Goal: Transaction & Acquisition: Purchase product/service

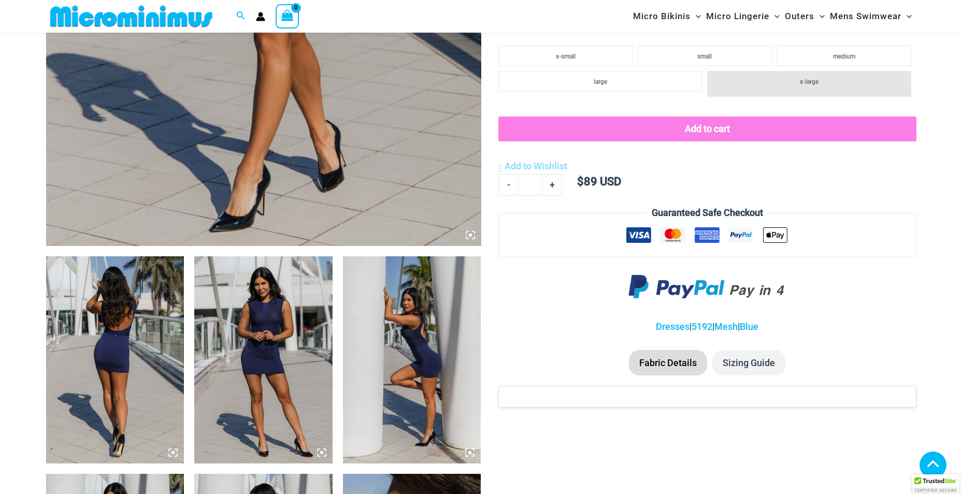
scroll to position [509, 0]
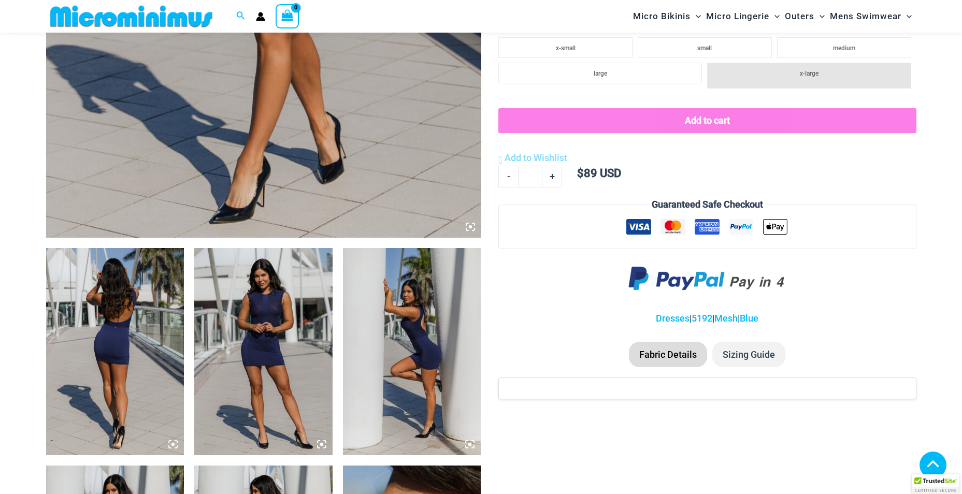
type input "**********"
click at [144, 355] on img at bounding box center [115, 351] width 138 height 207
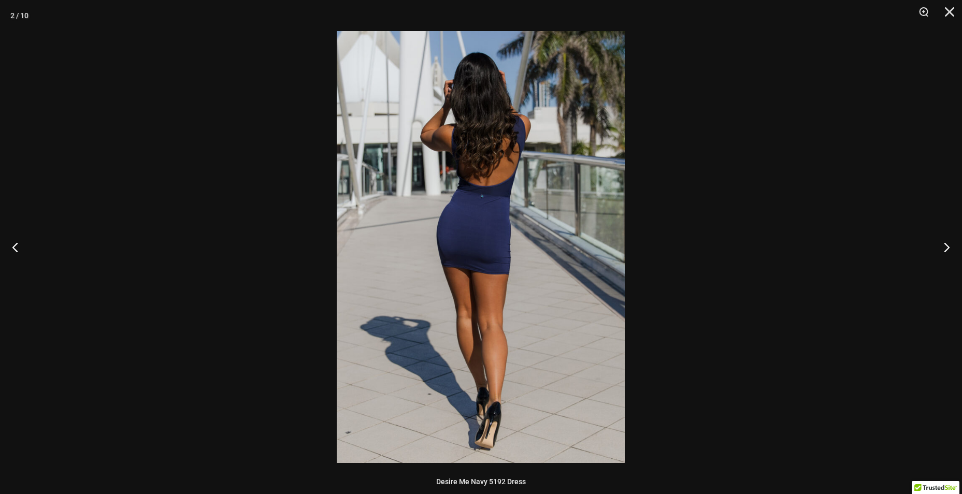
click at [514, 274] on img at bounding box center [481, 247] width 288 height 432
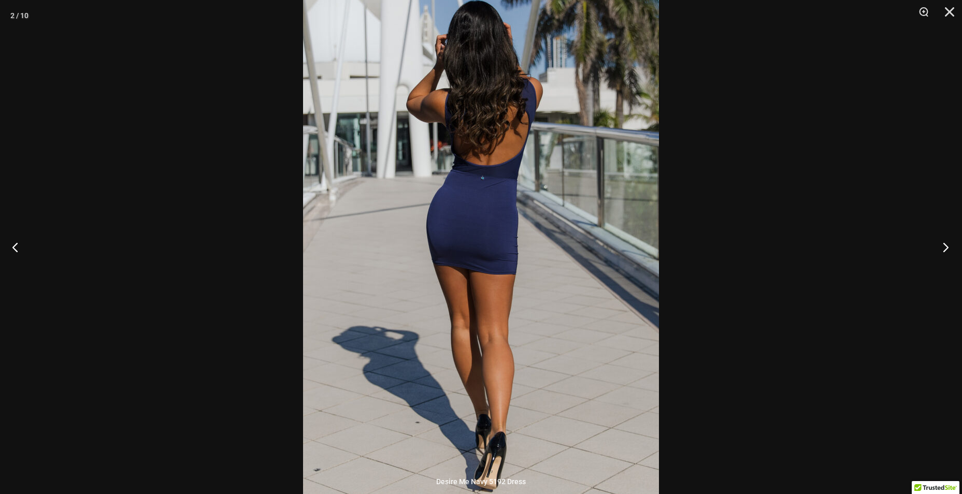
click at [950, 244] on button "Next" at bounding box center [942, 247] width 39 height 52
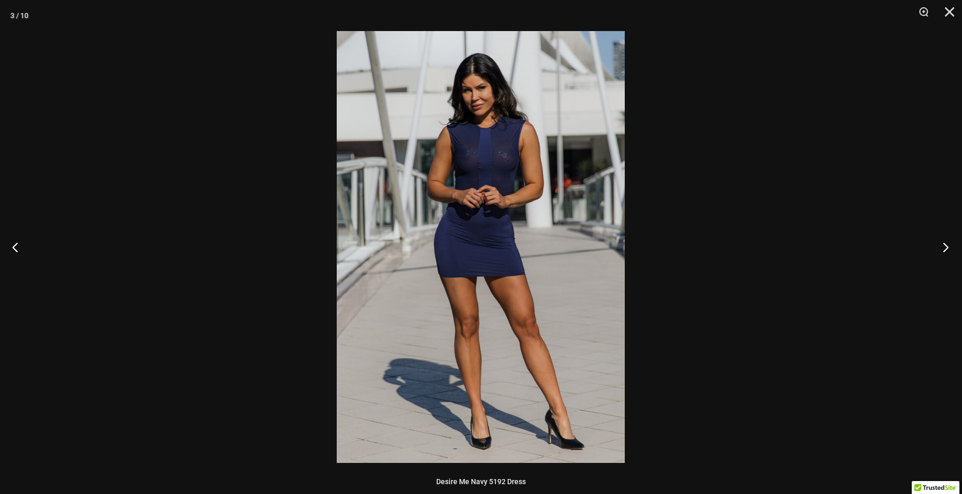
click at [950, 244] on button "Next" at bounding box center [942, 247] width 39 height 52
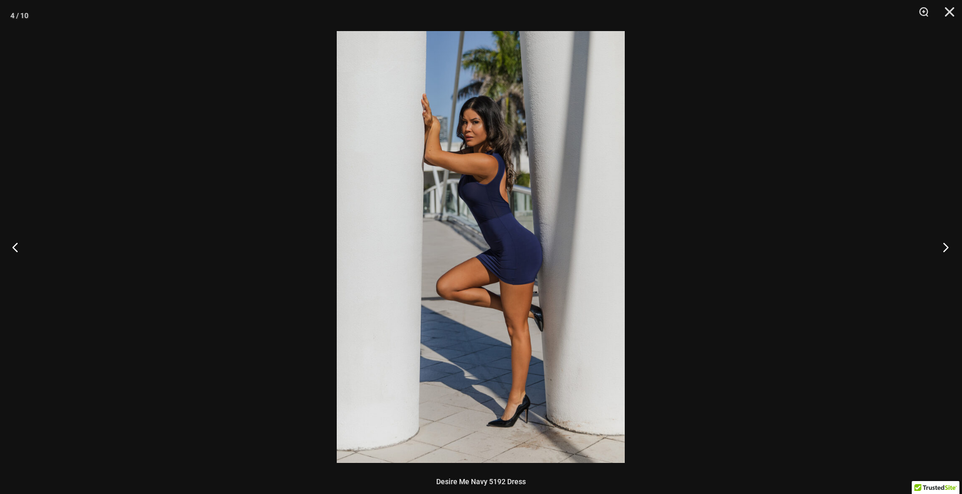
click at [950, 244] on button "Next" at bounding box center [942, 247] width 39 height 52
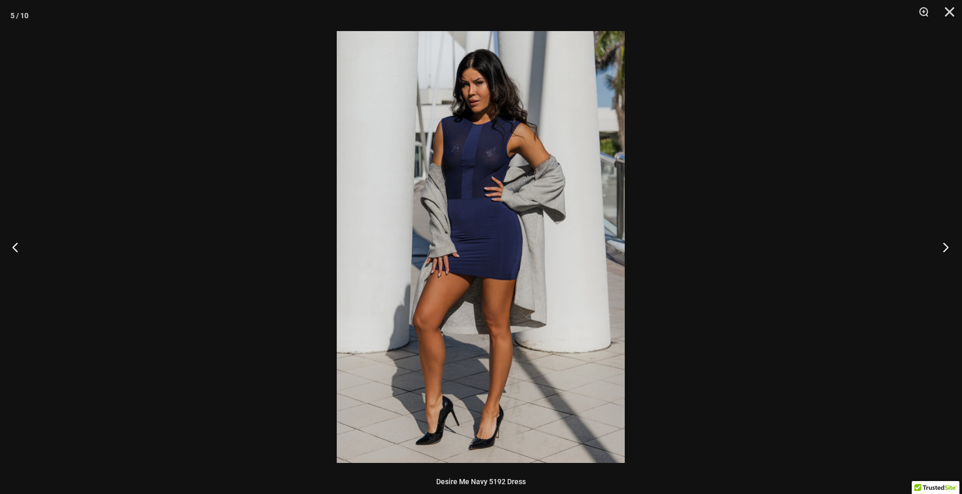
click at [950, 244] on button "Next" at bounding box center [942, 247] width 39 height 52
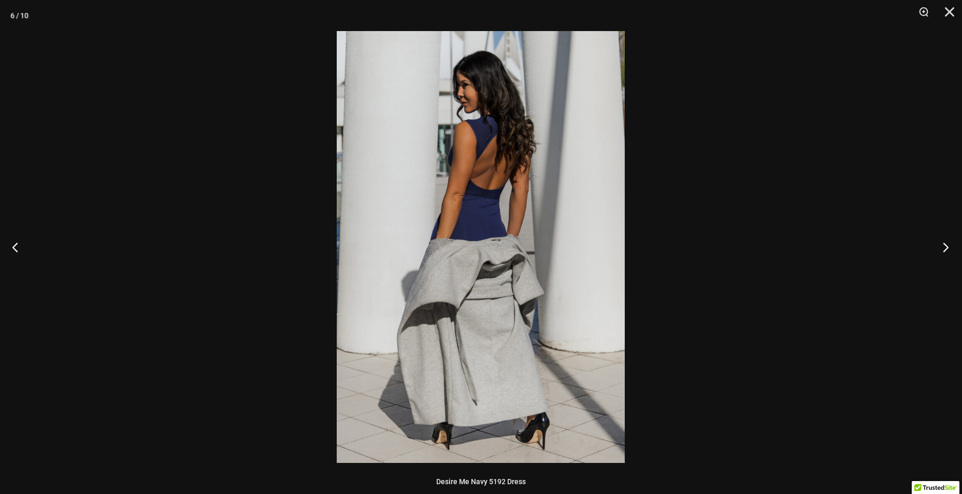
click at [950, 244] on button "Next" at bounding box center [942, 247] width 39 height 52
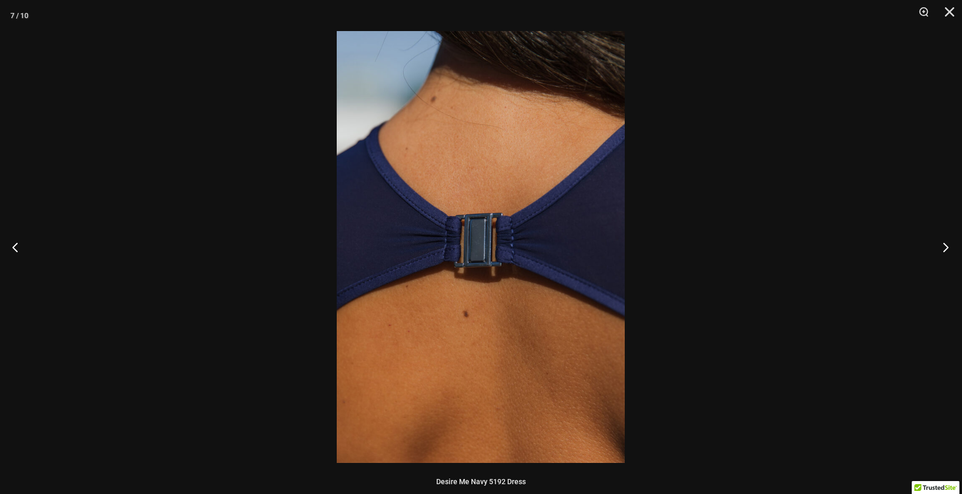
click at [939, 251] on button "Next" at bounding box center [942, 247] width 39 height 52
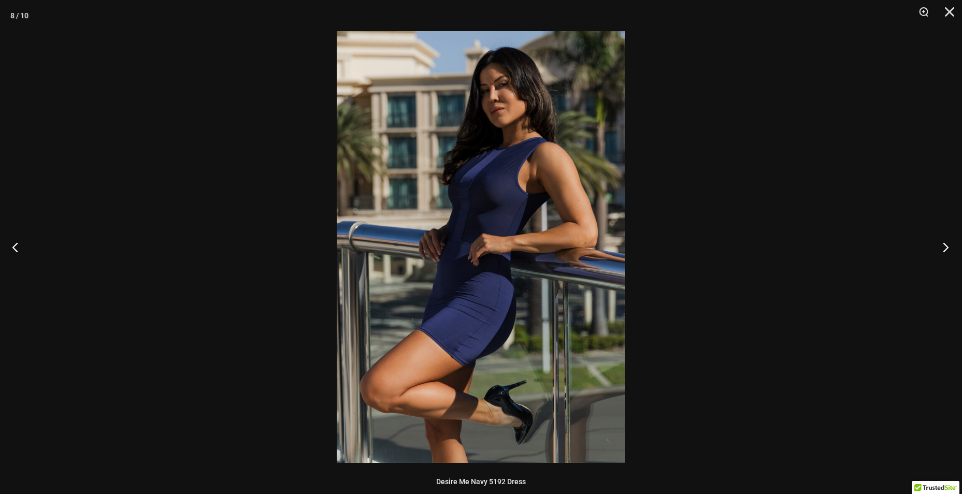
click at [939, 251] on button "Next" at bounding box center [942, 247] width 39 height 52
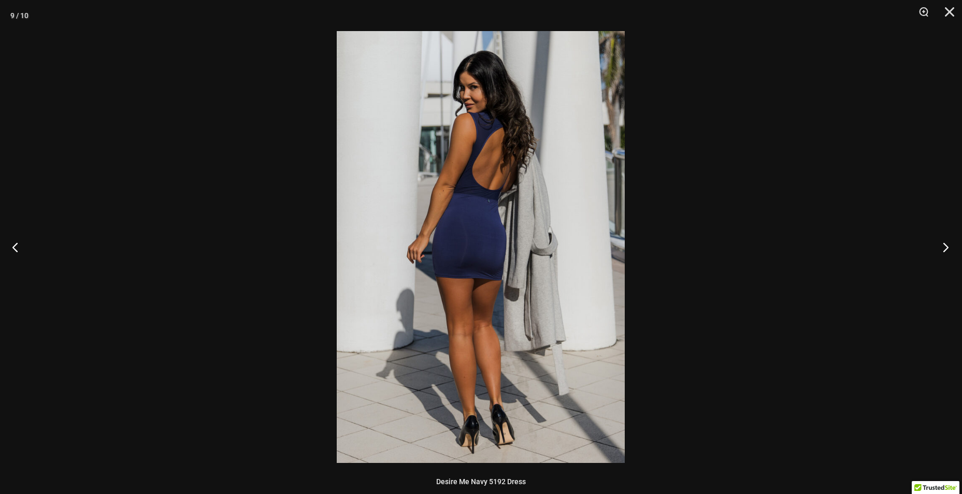
click at [939, 251] on button "Next" at bounding box center [942, 247] width 39 height 52
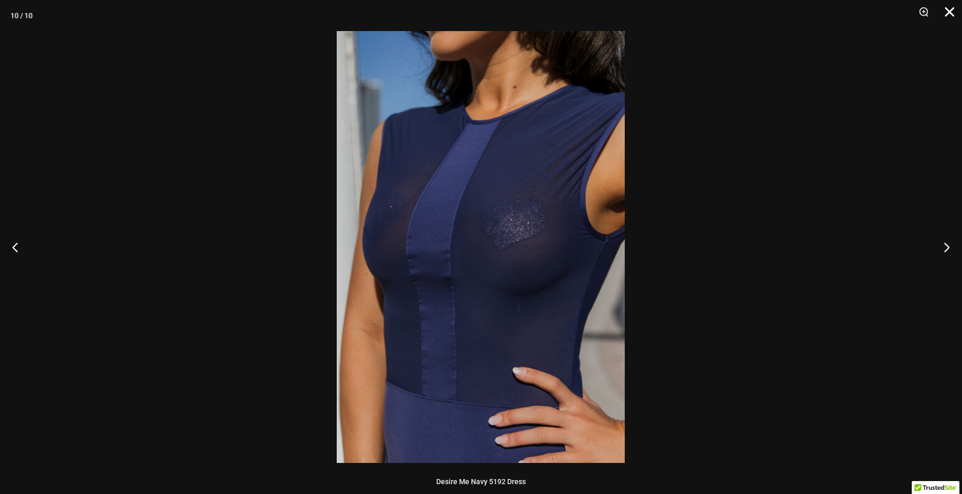
click at [954, 13] on button "Close" at bounding box center [946, 15] width 26 height 31
